Goal: Task Accomplishment & Management: Use online tool/utility

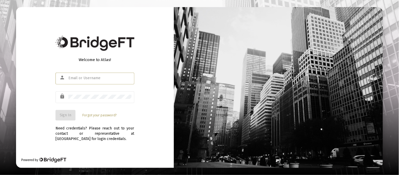
click at [81, 79] on input "text" at bounding box center [99, 78] width 63 height 4
type input "[EMAIL_ADDRESS][DOMAIN_NAME]"
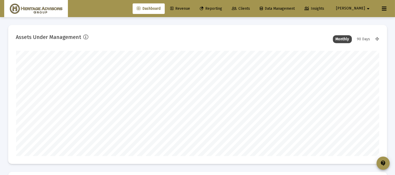
scroll to position [105, 195]
type input "[DATE]"
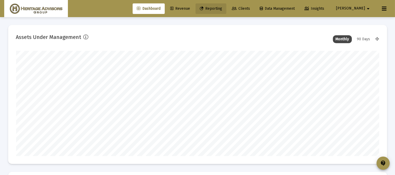
click at [226, 5] on link "Reporting" at bounding box center [211, 8] width 31 height 11
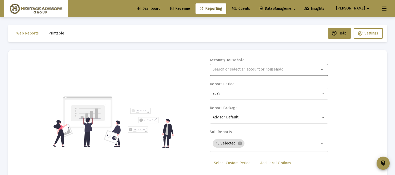
click at [228, 68] on input "text" at bounding box center [266, 69] width 107 height 4
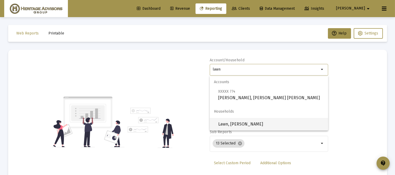
click at [248, 123] on span "Lawn, [PERSON_NAME]" at bounding box center [271, 124] width 106 height 13
type input "Lawn, [PERSON_NAME]"
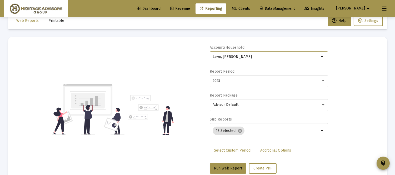
scroll to position [27, 0]
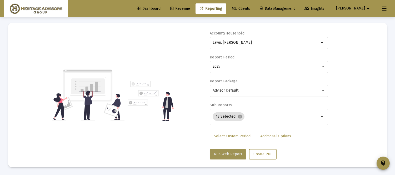
click at [223, 156] on span "Run Web Report" at bounding box center [228, 154] width 28 height 4
select select "View all"
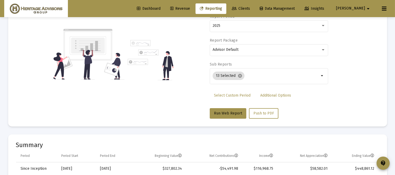
scroll to position [0, 0]
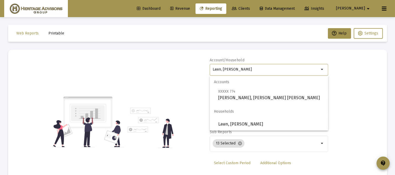
click at [258, 68] on input "Lawn, [PERSON_NAME]" at bounding box center [266, 69] width 107 height 4
drag, startPoint x: 258, startPoint y: 68, endPoint x: 148, endPoint y: 68, distance: 110.3
click at [148, 68] on div "Account/Household Lawn, [PERSON_NAME] arrow_drop_down Report Period 2025 Report…" at bounding box center [197, 122] width 363 height 129
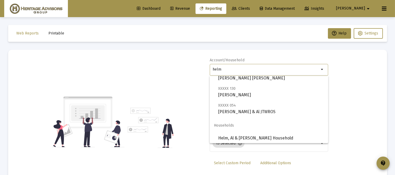
scroll to position [54, 0]
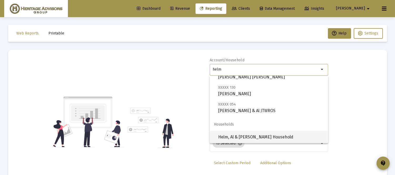
drag, startPoint x: 269, startPoint y: 132, endPoint x: 267, endPoint y: 131, distance: 2.7
click at [269, 132] on span "Helm, Al & [PERSON_NAME] Household" at bounding box center [271, 137] width 106 height 13
type input "Helm, Al & [PERSON_NAME] Household"
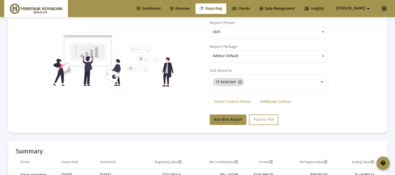
scroll to position [82, 0]
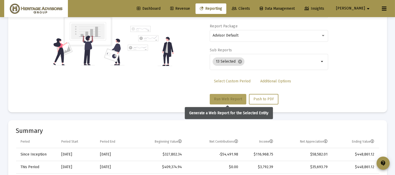
click at [226, 101] on button "Run Web Report" at bounding box center [228, 99] width 37 height 11
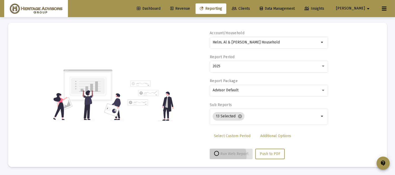
scroll to position [27, 0]
select select "View all"
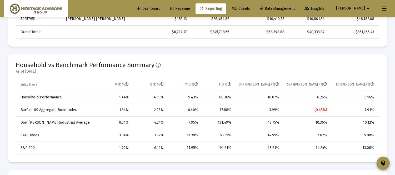
scroll to position [0, 0]
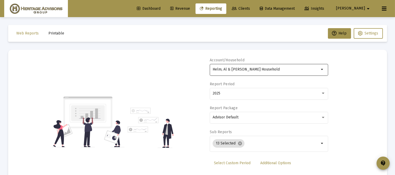
drag, startPoint x: 275, startPoint y: 66, endPoint x: 274, endPoint y: 69, distance: 3.1
click at [274, 69] on div "Helm, Al & [PERSON_NAME] Household" at bounding box center [266, 69] width 107 height 13
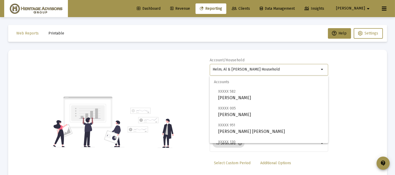
drag, startPoint x: 274, startPoint y: 69, endPoint x: 64, endPoint y: 108, distance: 212.9
click at [64, 108] on div "Account/Household Helm, Al & [PERSON_NAME] Household arrow_drop_down Report Per…" at bounding box center [197, 122] width 363 height 129
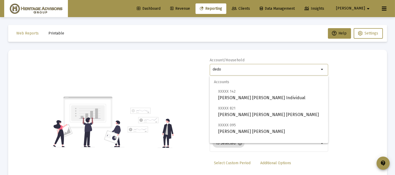
scroll to position [21, 0]
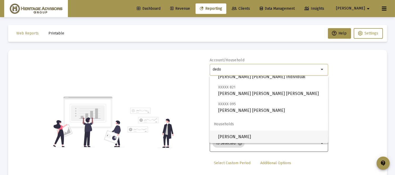
click at [230, 137] on span "[PERSON_NAME]" at bounding box center [271, 137] width 106 height 13
type input "[PERSON_NAME]"
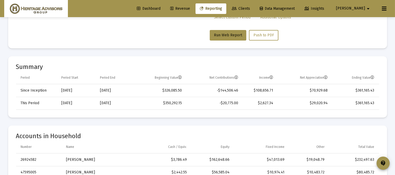
scroll to position [135, 0]
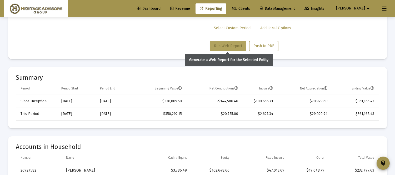
click at [226, 45] on span "Run Web Report" at bounding box center [228, 46] width 28 height 4
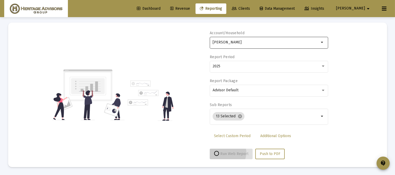
scroll to position [27, 0]
select select "View all"
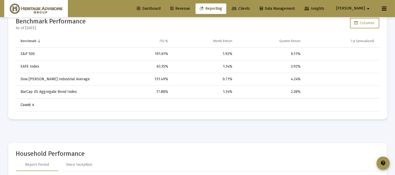
scroll to position [0, 0]
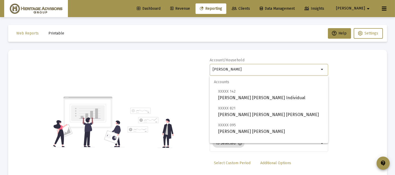
drag, startPoint x: 270, startPoint y: 71, endPoint x: 189, endPoint y: 74, distance: 81.7
click at [196, 74] on div "Account/Household [PERSON_NAME] Household arrow_drop_down Report Period 2025 Re…" at bounding box center [197, 122] width 363 height 129
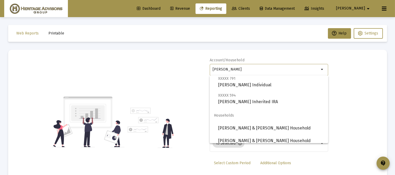
scroll to position [84, 0]
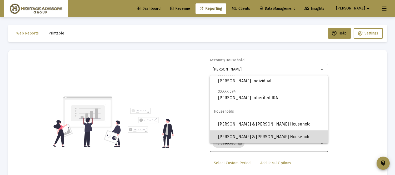
click at [282, 137] on span "[PERSON_NAME] & [PERSON_NAME] Household" at bounding box center [271, 137] width 106 height 13
type input "[PERSON_NAME] & [PERSON_NAME] Household"
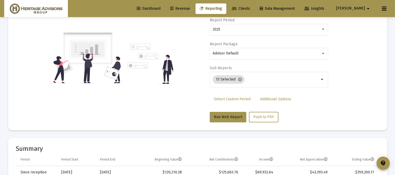
scroll to position [89, 0]
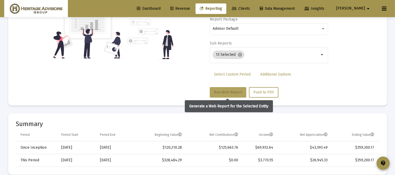
click at [226, 89] on button "Run Web Report" at bounding box center [228, 92] width 37 height 11
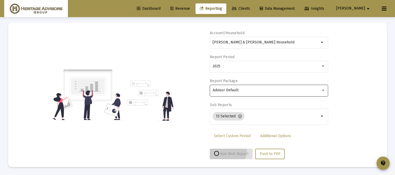
scroll to position [27, 0]
select select "View all"
